Goal: Information Seeking & Learning: Understand process/instructions

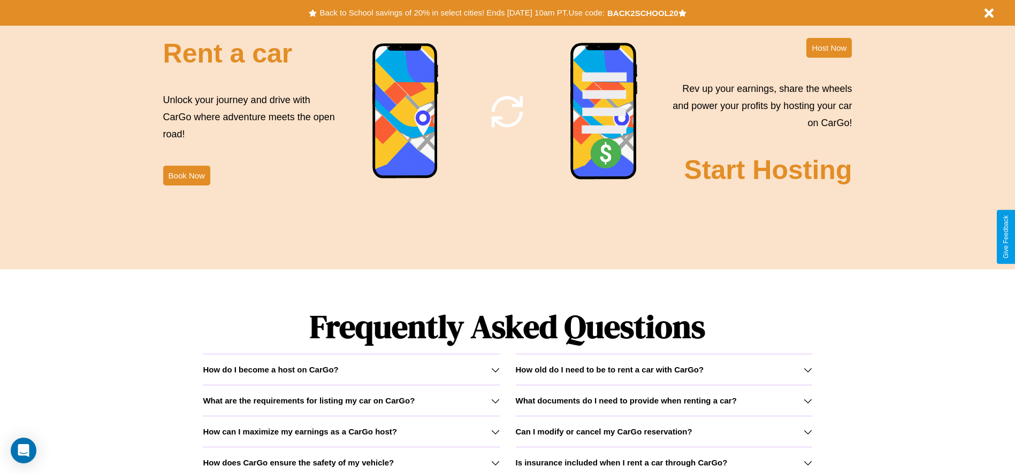
scroll to position [1535, 0]
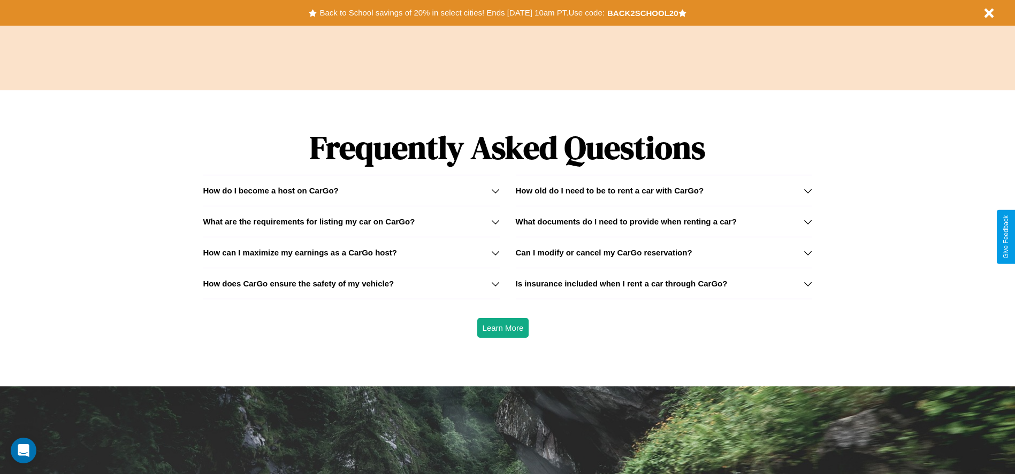
click at [495, 221] on icon at bounding box center [495, 222] width 9 height 9
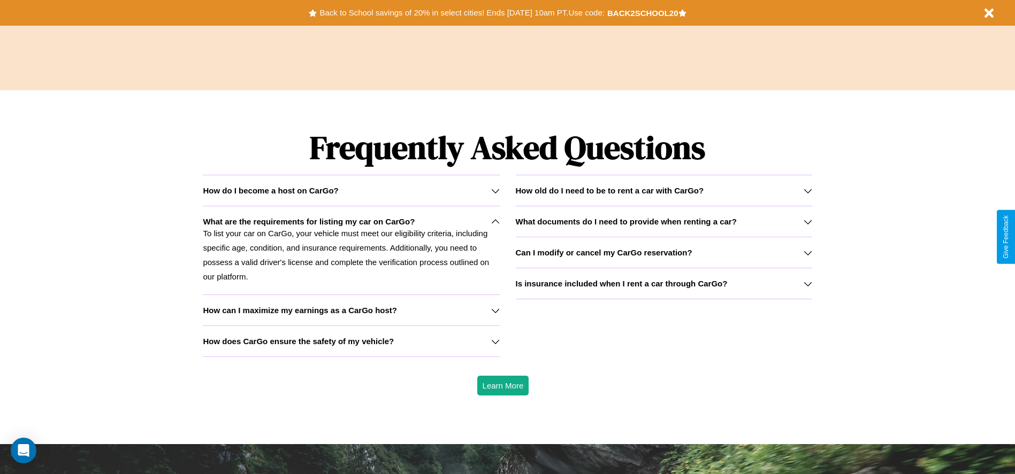
click at [663, 221] on h3 "What documents do I need to provide when renting a car?" at bounding box center [626, 221] width 221 height 9
click at [351, 250] on p "To list your car on CarGo, your vehicle must meet our eligibility criteria, inc…" at bounding box center [351, 255] width 296 height 58
click at [495, 310] on icon at bounding box center [495, 310] width 9 height 9
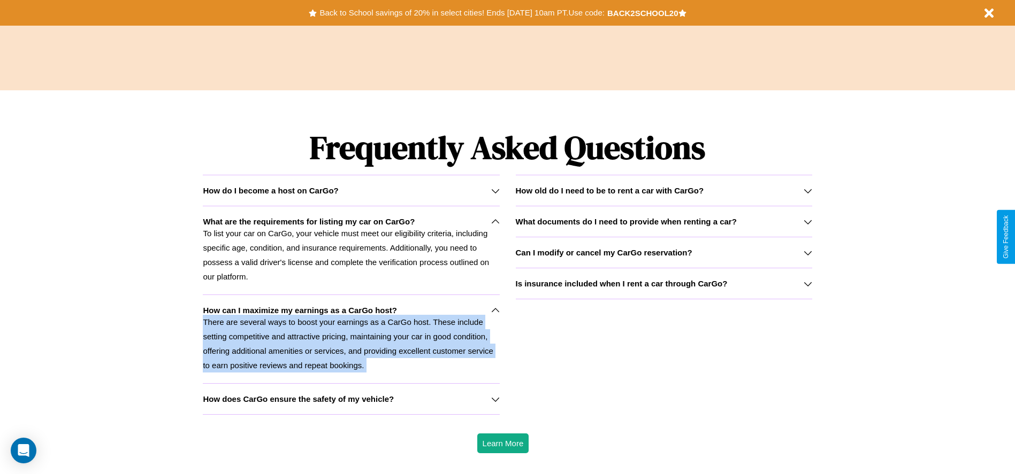
click at [351, 250] on p "To list your car on CarGo, your vehicle must meet our eligibility criteria, inc…" at bounding box center [351, 255] width 296 height 58
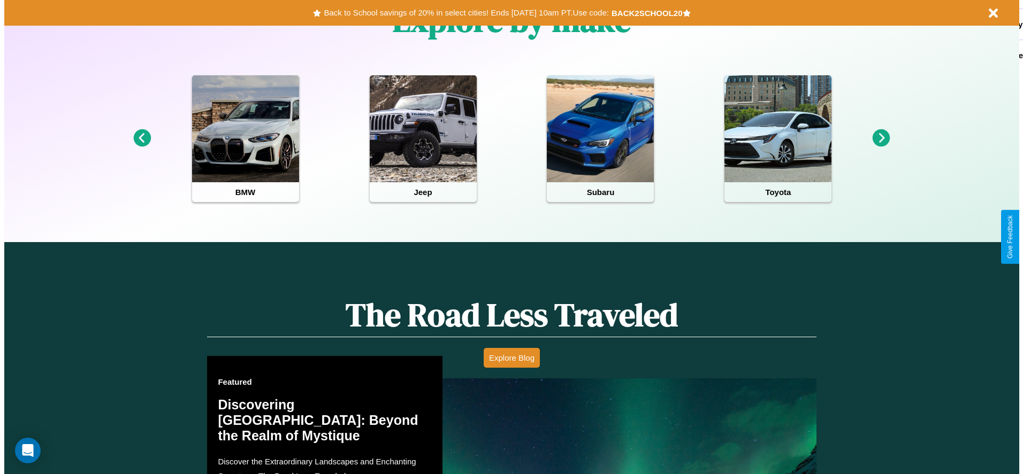
scroll to position [0, 0]
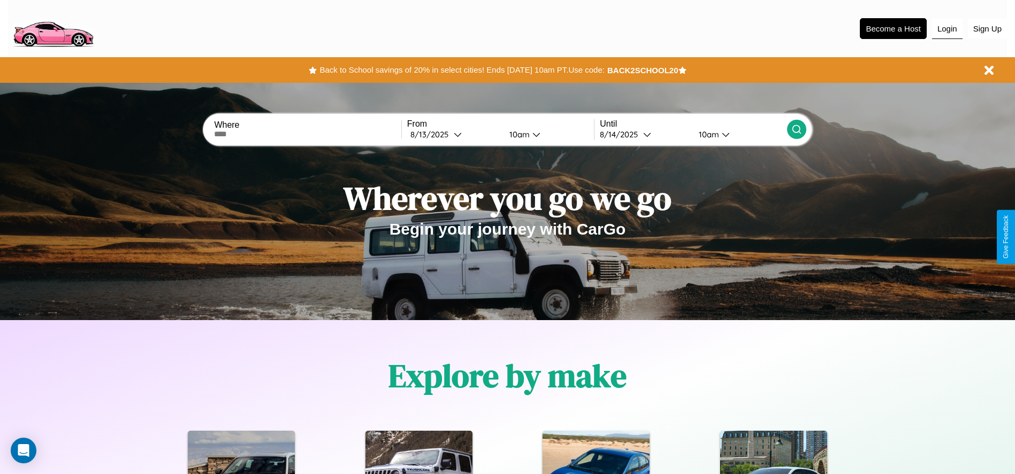
click at [947, 28] on button "Login" at bounding box center [947, 29] width 30 height 20
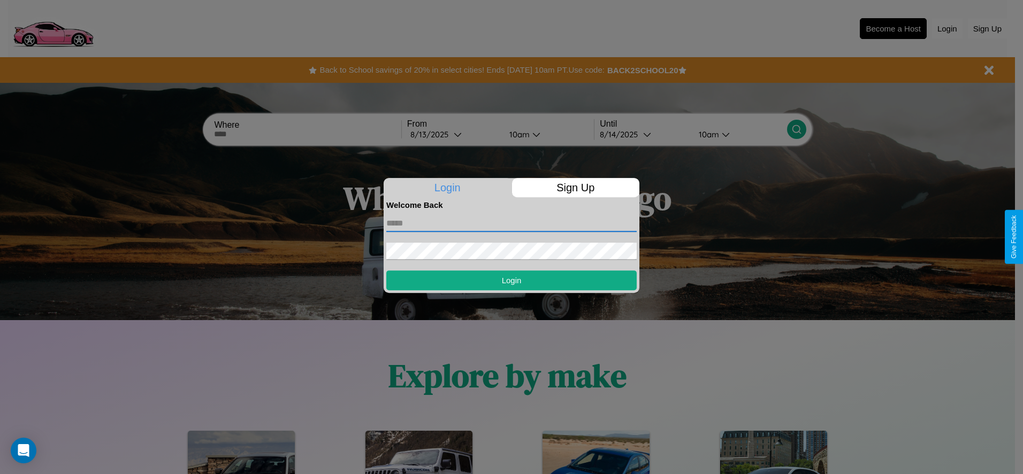
click at [511, 223] on input "text" at bounding box center [511, 223] width 250 height 17
type input "**********"
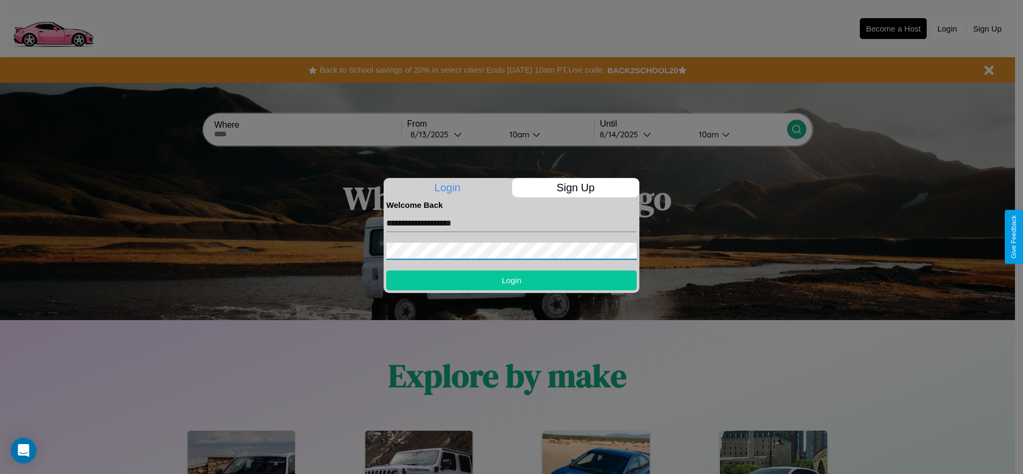
click at [511, 280] on button "Login" at bounding box center [511, 281] width 250 height 20
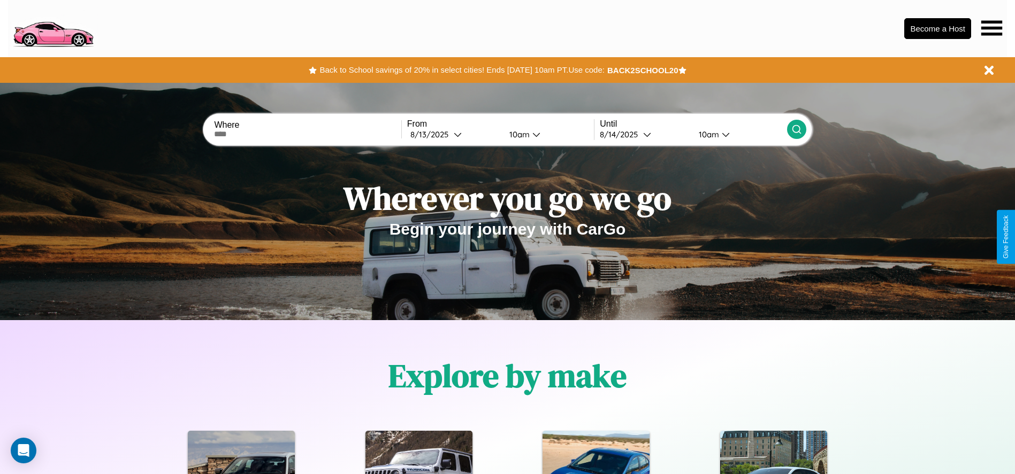
click at [991, 28] on icon at bounding box center [991, 27] width 21 height 15
